Goal: Navigation & Orientation: Find specific page/section

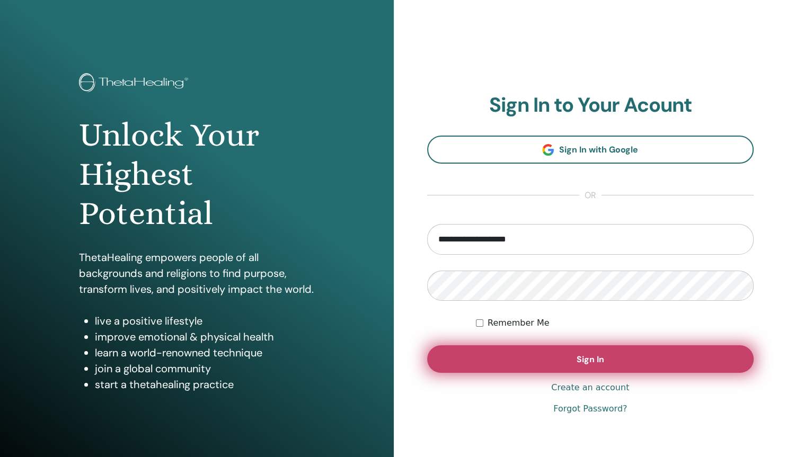
type input "**********"
click at [525, 356] on button "Sign In" at bounding box center [590, 360] width 327 height 28
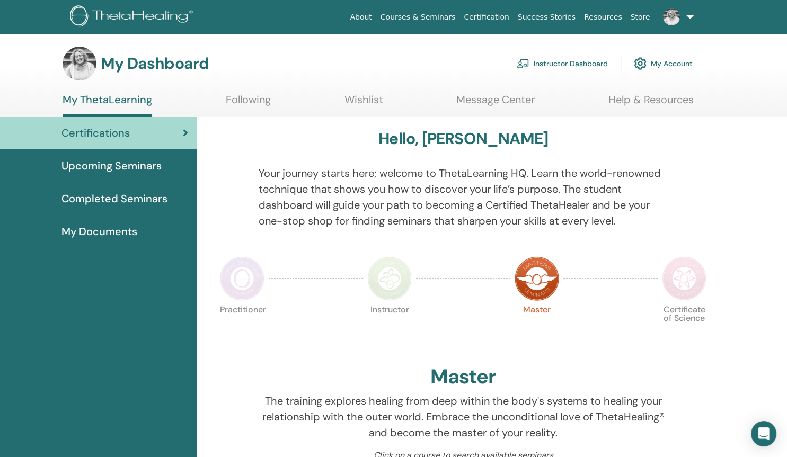
click at [546, 65] on link "Instructor Dashboard" at bounding box center [562, 63] width 91 height 23
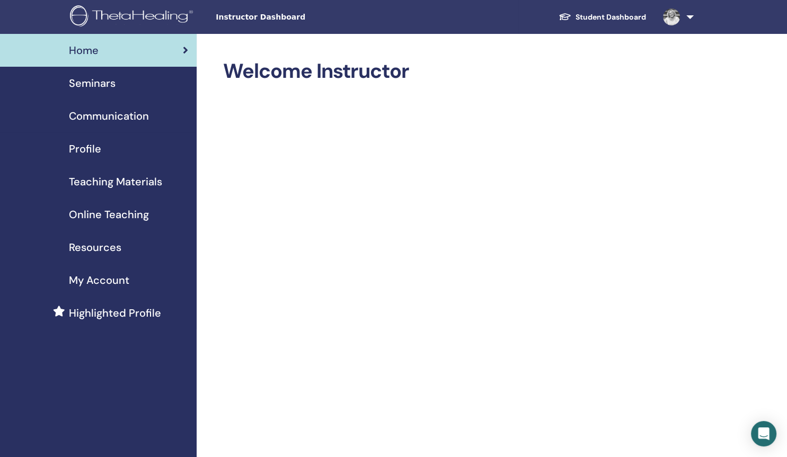
click at [127, 182] on span "Teaching Materials" at bounding box center [115, 182] width 93 height 16
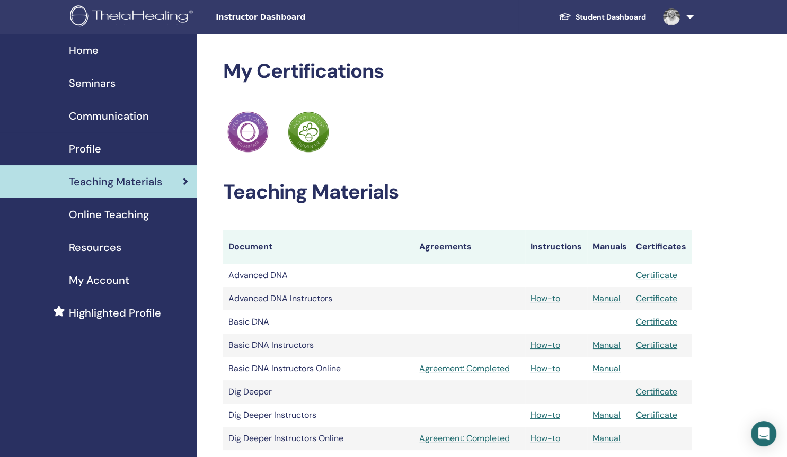
click at [376, 239] on th "Document" at bounding box center [318, 247] width 191 height 34
click at [620, 15] on link "Student Dashboard" at bounding box center [602, 17] width 104 height 20
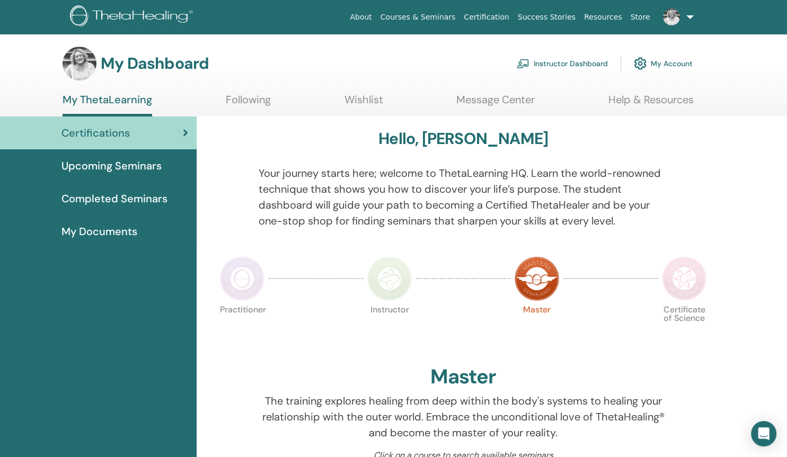
click at [142, 202] on span "Completed Seminars" at bounding box center [114, 199] width 106 height 16
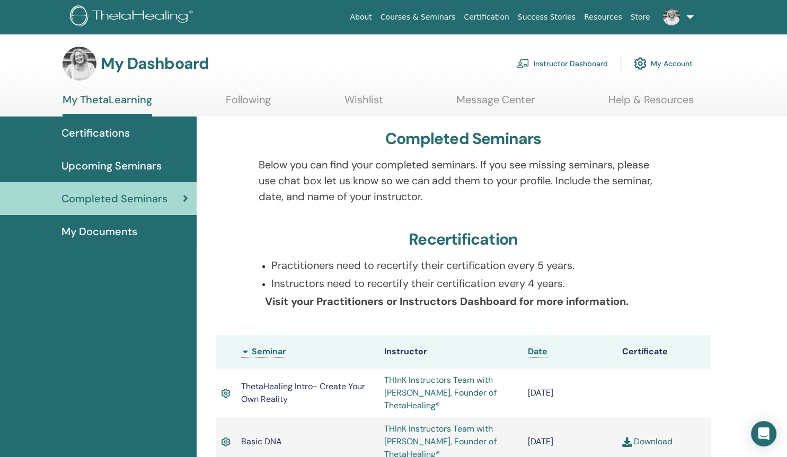
click at [119, 234] on span "My Documents" at bounding box center [99, 232] width 76 height 16
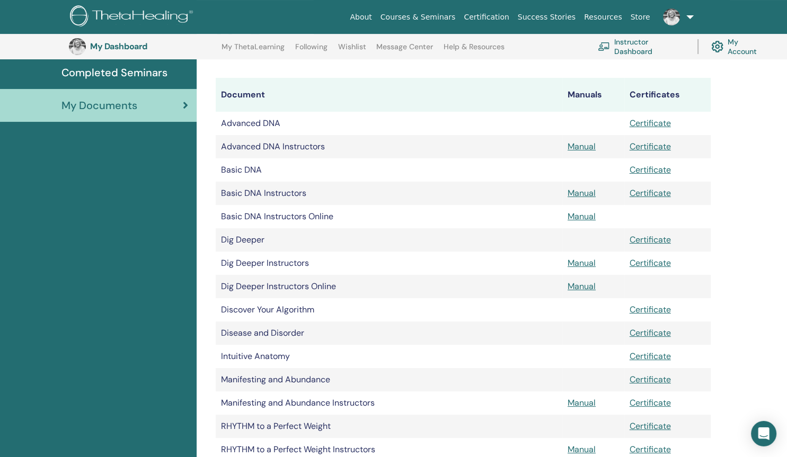
scroll to position [152, 0]
